Goal: Task Accomplishment & Management: Complete application form

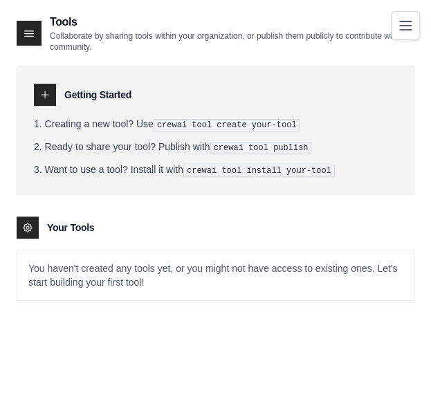
scroll to position [28, 0]
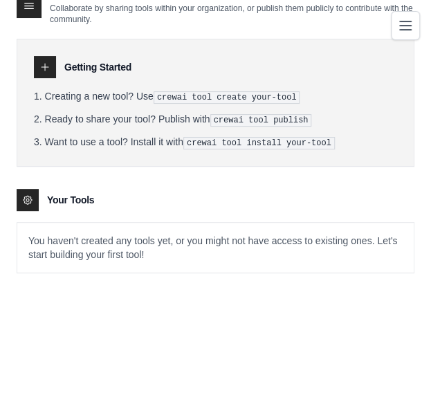
click at [26, 9] on icon at bounding box center [29, 6] width 9 height 6
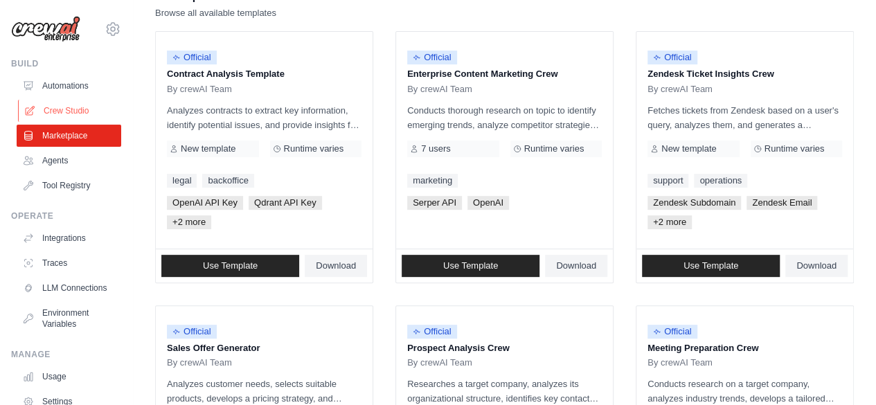
scroll to position [125, 0]
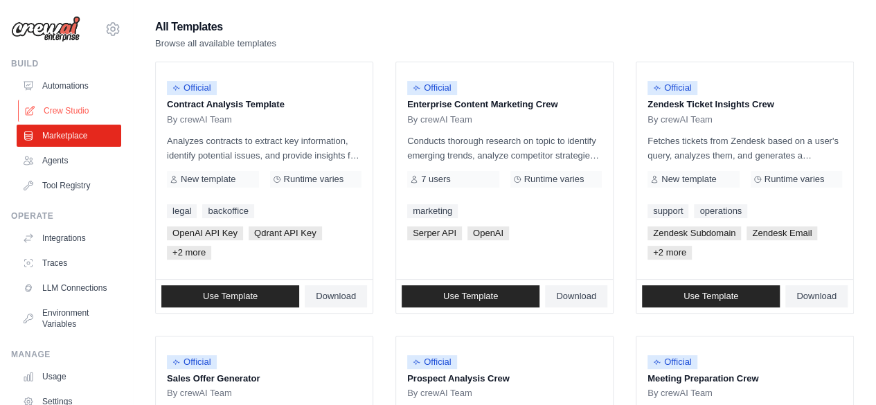
click at [64, 106] on link "Crew Studio" at bounding box center [70, 111] width 105 height 22
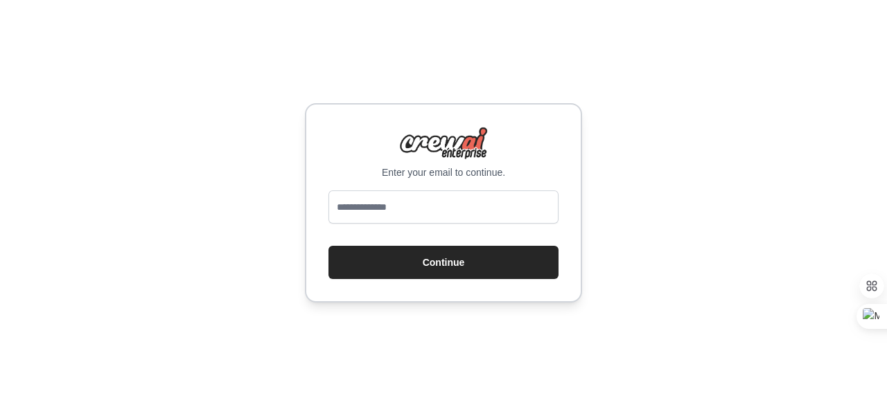
type input "**********"
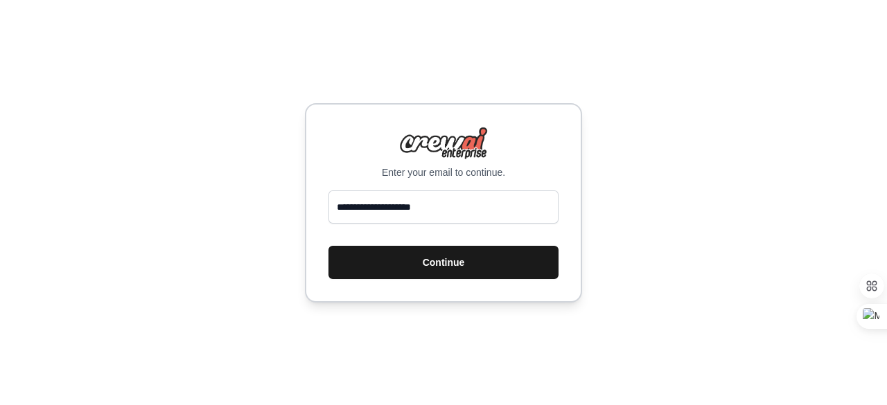
click at [378, 278] on button "Continue" at bounding box center [443, 262] width 230 height 33
